Goal: Information Seeking & Learning: Check status

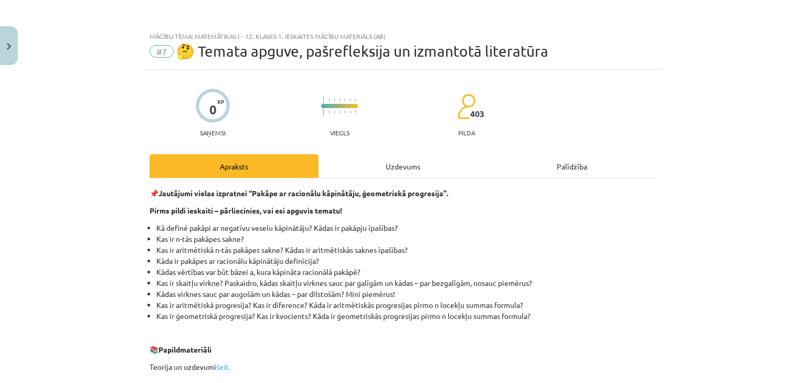
scroll to position [210, 0]
click at [89, 116] on div "Mācību tēma: Matemātikas i - 12. klases 1. ieskaites mācību materiāls (ab) #7 🤔…" at bounding box center [403, 191] width 806 height 383
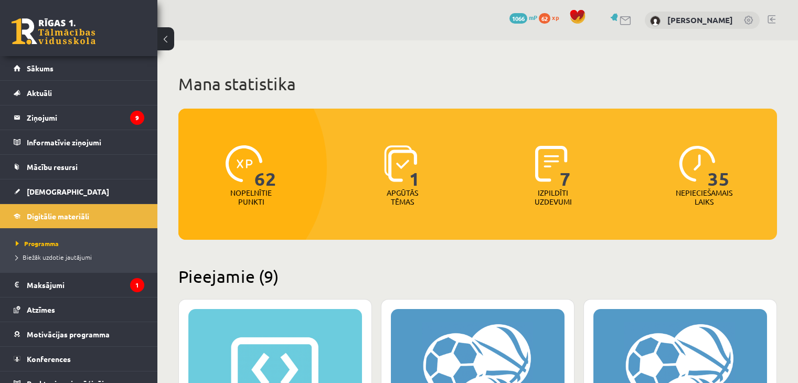
scroll to position [1181, 0]
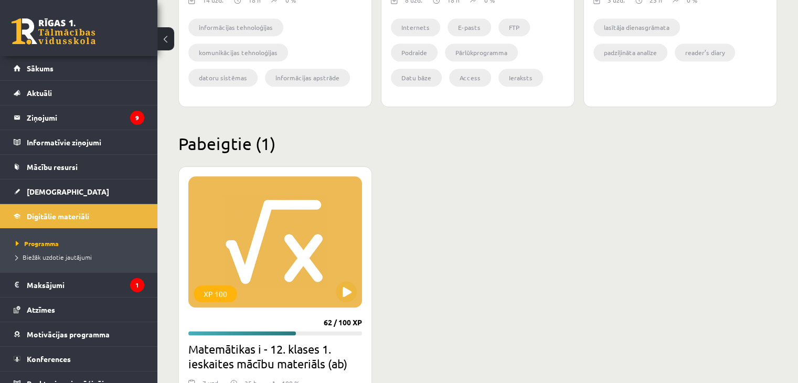
click at [444, 232] on div "XP 100 62 / 100 XP Matemātikas i - 12. klases 1. ieskaites mācību materiāls (ab…" at bounding box center [477, 328] width 598 height 324
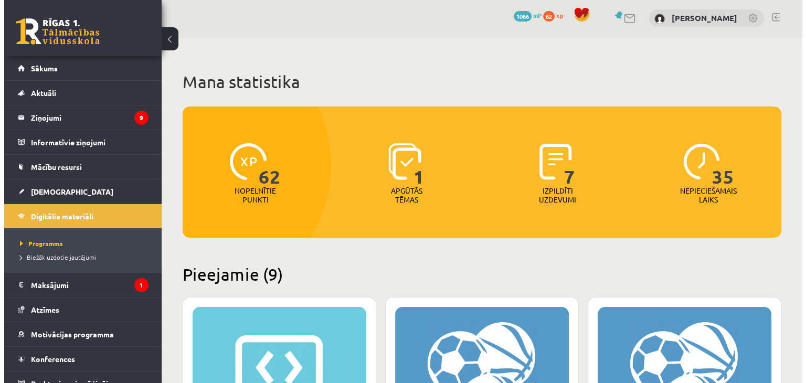
scroll to position [0, 0]
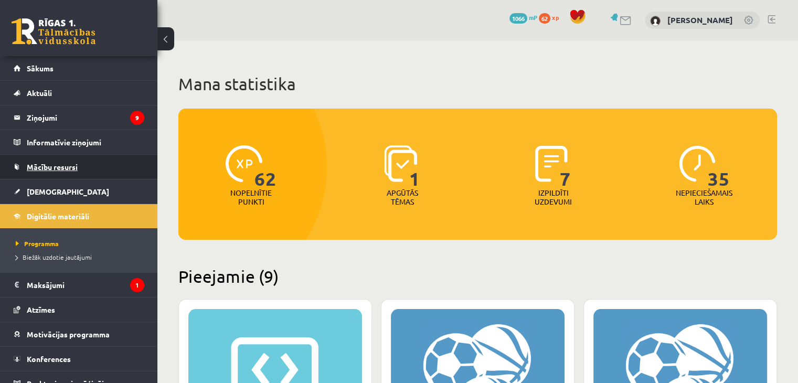
click at [59, 168] on span "Mācību resursi" at bounding box center [52, 166] width 51 height 9
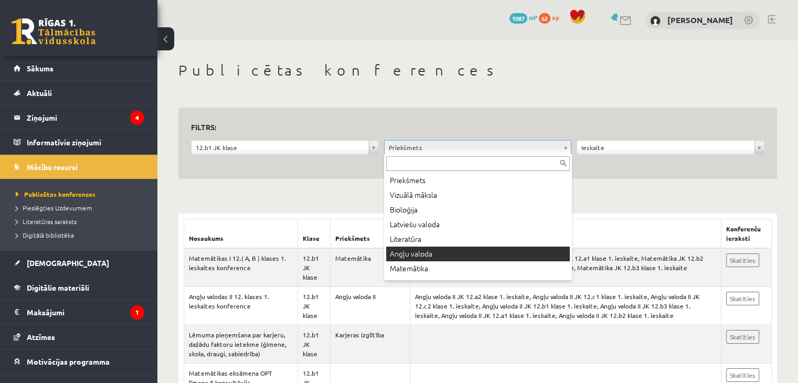
scroll to position [27, 0]
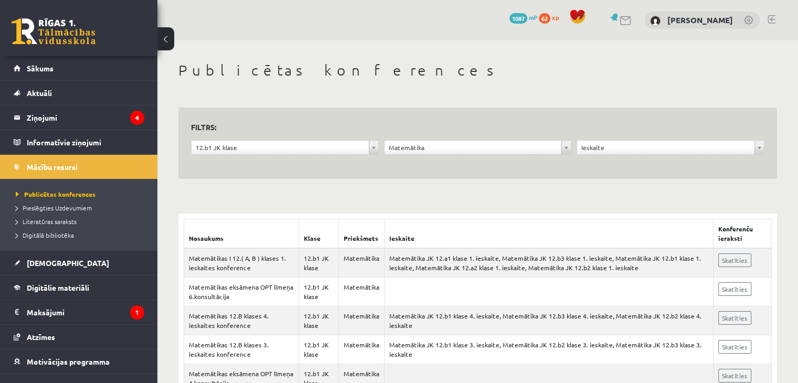
click at [462, 204] on div "Nosaukums Klase Priekšmets Ieskaite Konferenču ieraksti Matemātikas I 12.( A, B…" at bounding box center [477, 376] width 598 height 346
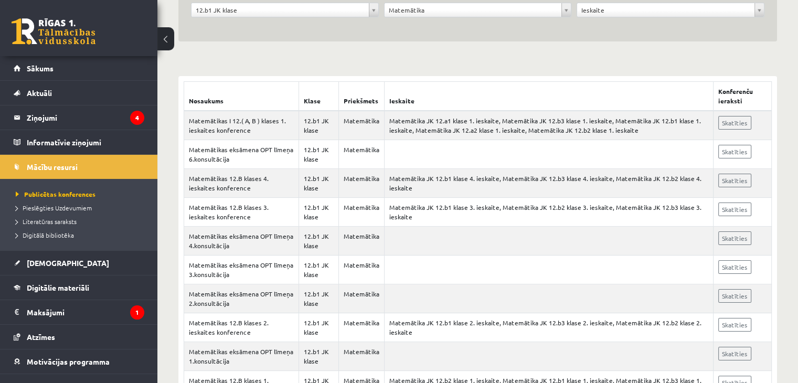
scroll to position [185, 0]
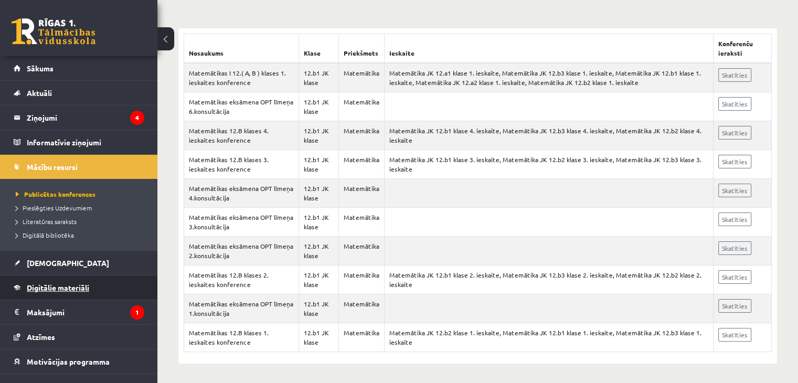
click at [63, 284] on span "Digitālie materiāli" at bounding box center [58, 287] width 62 height 9
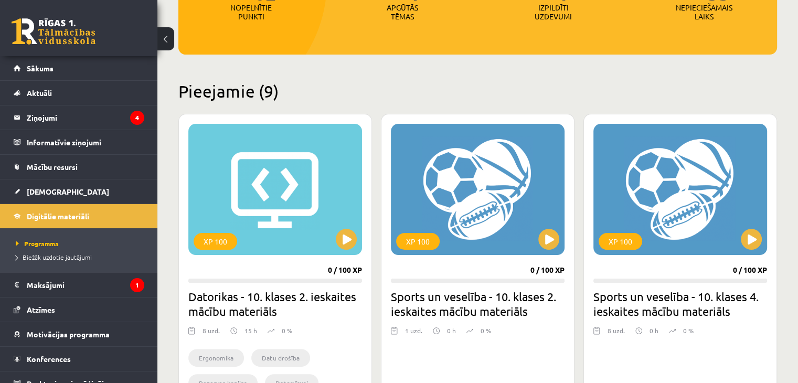
click at [364, 90] on h2 "Pieejamie (9)" at bounding box center [477, 91] width 598 height 20
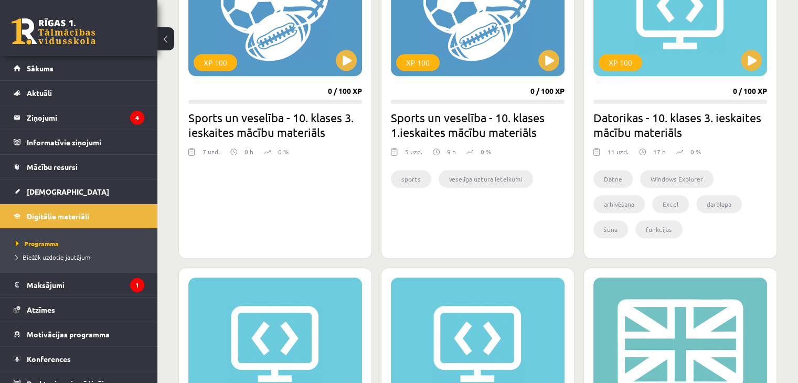
scroll to position [731, 0]
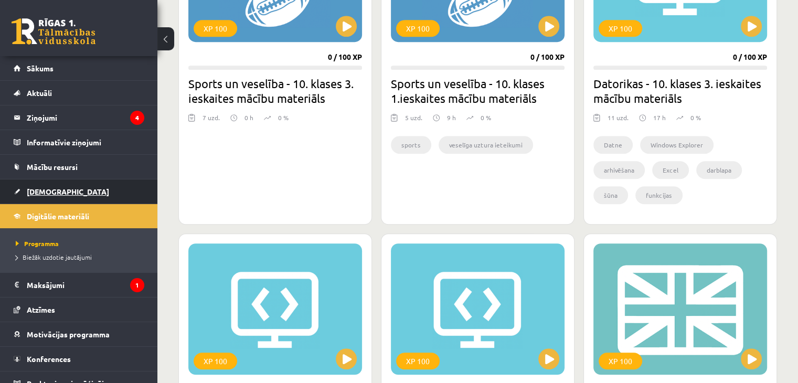
click at [56, 195] on link "[DEMOGRAPHIC_DATA]" at bounding box center [79, 191] width 131 height 24
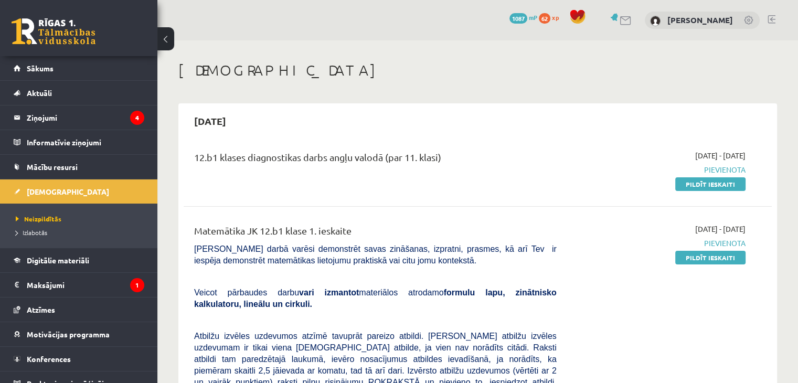
click at [392, 69] on h1 "[DEMOGRAPHIC_DATA]" at bounding box center [477, 70] width 598 height 18
click at [42, 232] on span "Izlabotās" at bounding box center [31, 232] width 31 height 8
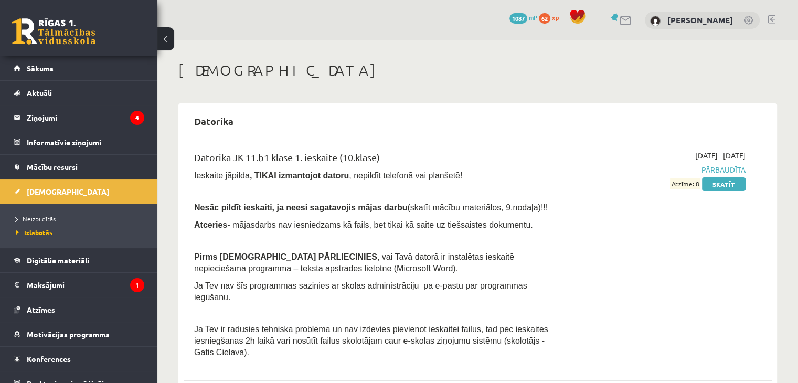
click at [329, 69] on h1 "[DEMOGRAPHIC_DATA]" at bounding box center [477, 70] width 598 height 18
click at [52, 116] on legend "Ziņojumi 4" at bounding box center [85, 117] width 117 height 24
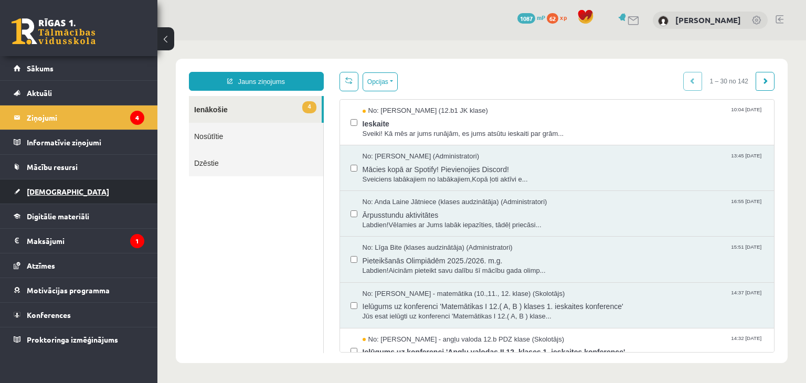
click at [50, 187] on span "[DEMOGRAPHIC_DATA]" at bounding box center [68, 191] width 82 height 9
